Goal: Information Seeking & Learning: Learn about a topic

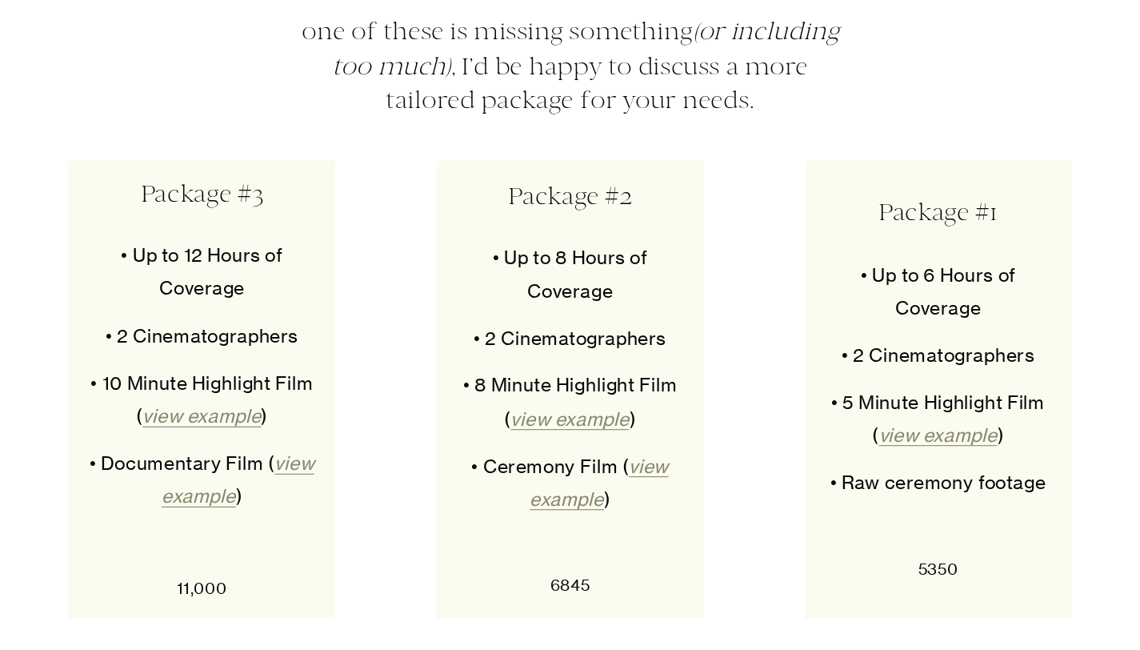
scroll to position [7825, 0]
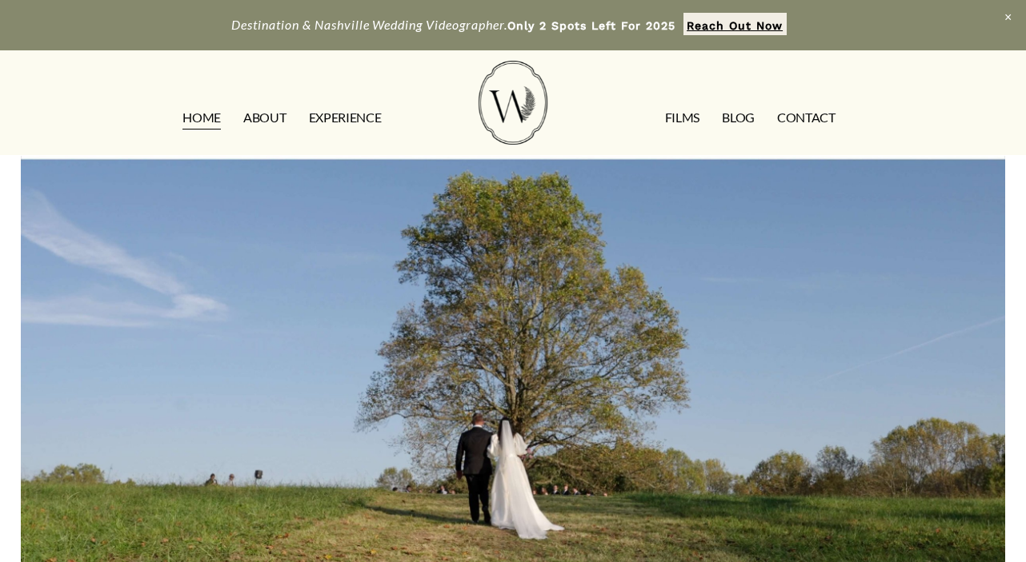
click at [263, 126] on link "ABOUT" at bounding box center [264, 118] width 42 height 26
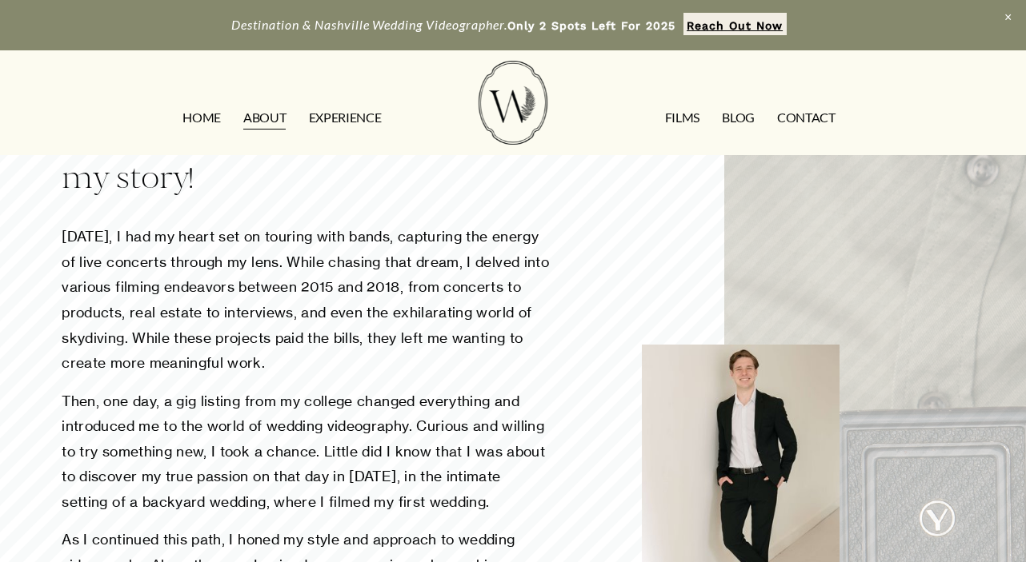
scroll to position [648, 0]
